Goal: Task Accomplishment & Management: Manage account settings

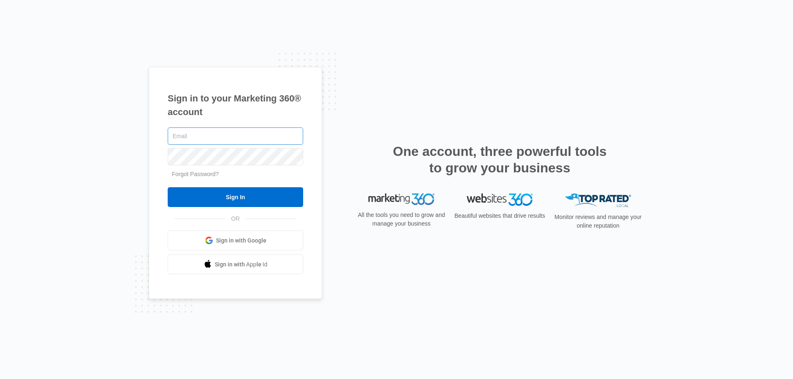
click at [235, 134] on input "text" at bounding box center [235, 136] width 135 height 17
type input "[EMAIL_ADDRESS][DOMAIN_NAME]"
click at [168, 187] on input "Sign In" at bounding box center [235, 197] width 135 height 20
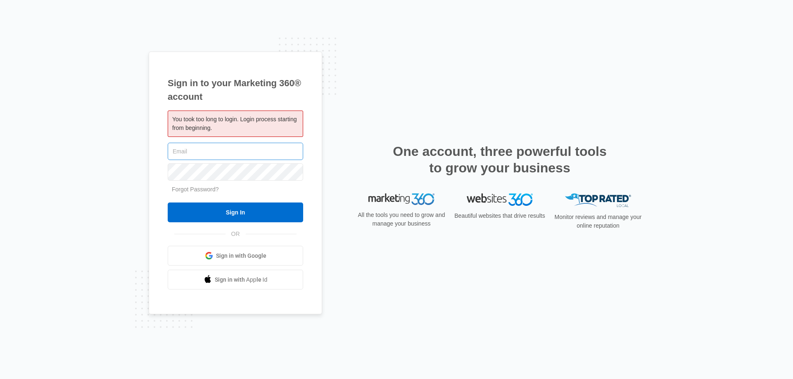
click at [234, 148] on input "text" at bounding box center [235, 151] width 135 height 17
type input "[EMAIL_ADDRESS][DOMAIN_NAME]"
click at [168, 203] on input "Sign In" at bounding box center [235, 213] width 135 height 20
